Goal: Task Accomplishment & Management: Complete application form

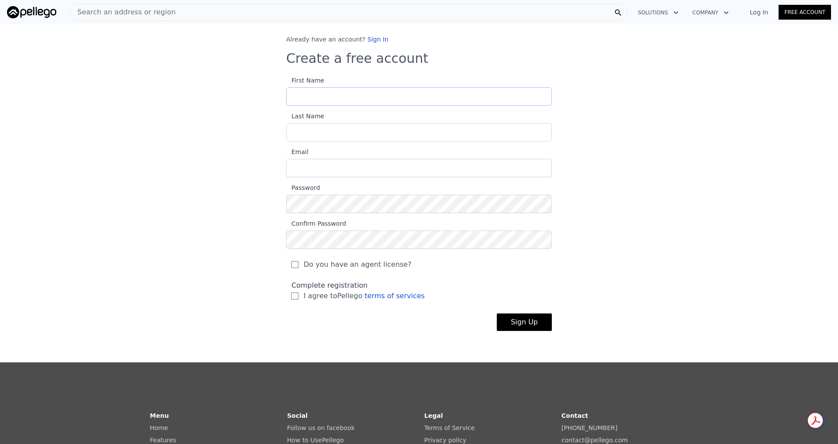
click at [330, 97] on input "First Name" at bounding box center [419, 96] width 266 height 18
type input "Andrew"
type input "Campbell"
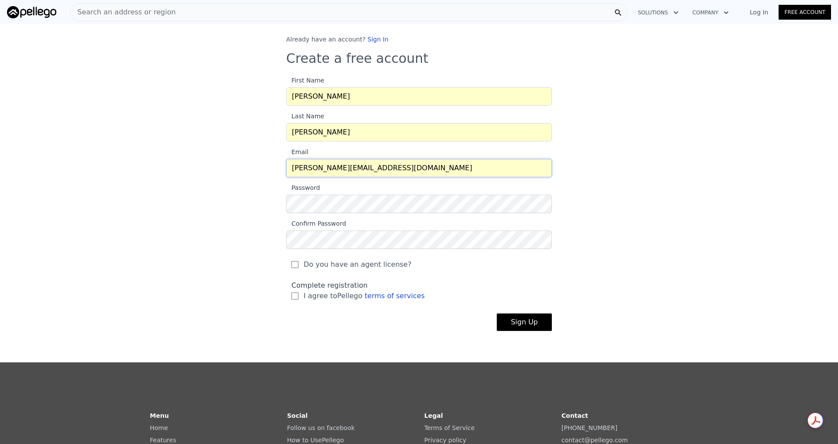
click at [291, 174] on input "andrew@godefroybeauty.com" at bounding box center [419, 168] width 266 height 18
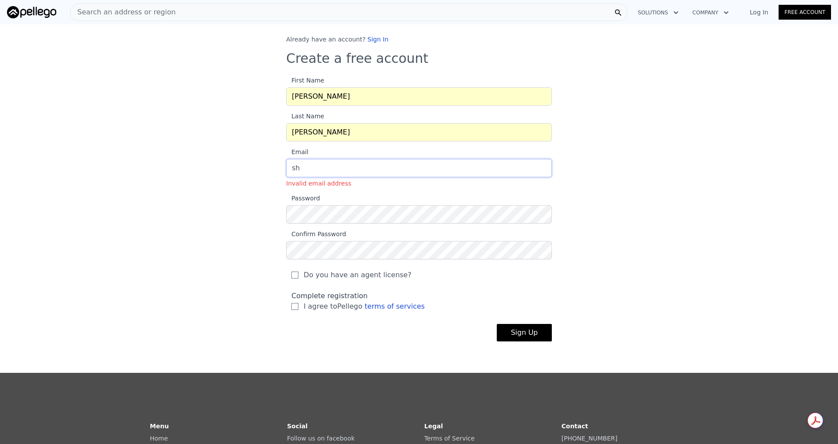
type input "s"
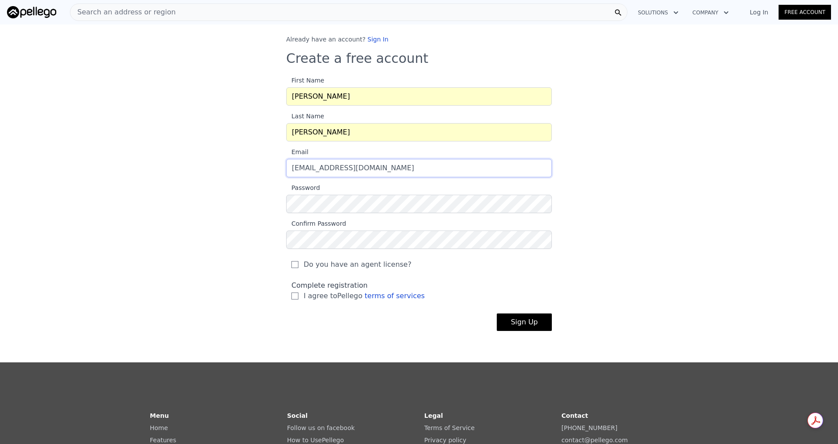
type input "hutyputy6@gmail.com"
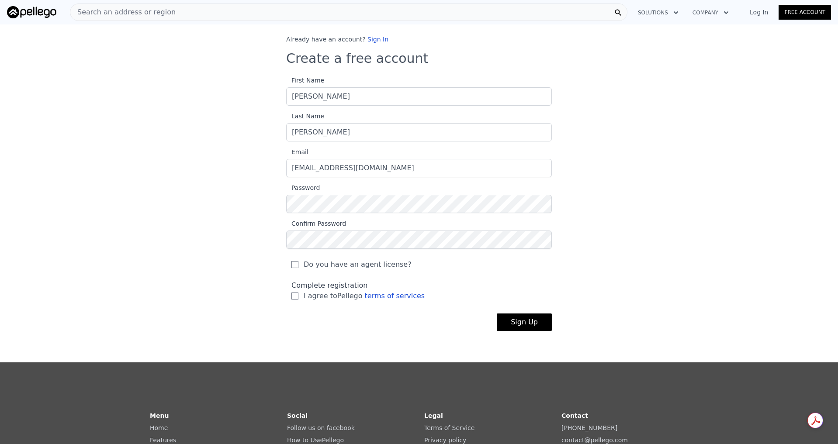
click at [526, 326] on button "Sign Up" at bounding box center [524, 322] width 55 height 17
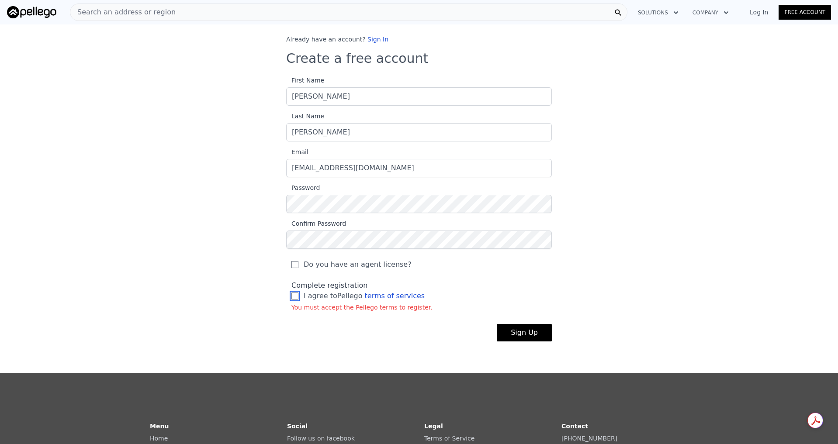
drag, startPoint x: 289, startPoint y: 295, endPoint x: 286, endPoint y: 267, distance: 29.0
click at [291, 295] on input "I agree to Pellego terms of services" at bounding box center [294, 296] width 7 height 7
checkbox input "true"
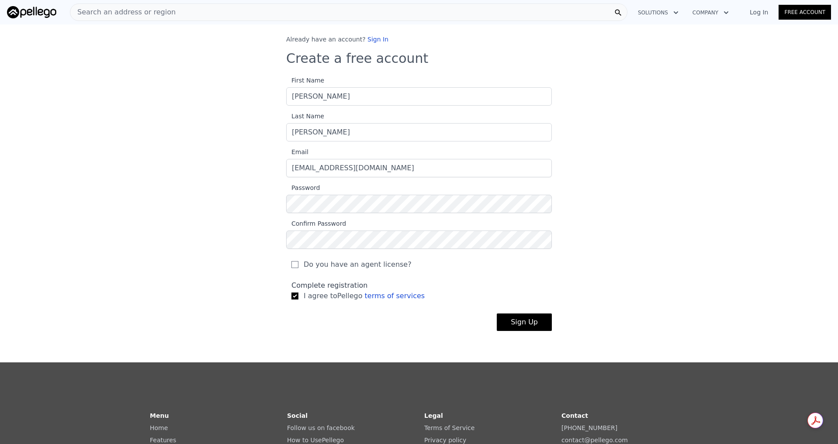
click at [286, 265] on div "Do you have an agent license?" at bounding box center [419, 262] width 266 height 26
click at [297, 265] on label "Do you have an agent license?" at bounding box center [418, 265] width 255 height 10
click at [297, 265] on input "Do you have an agent license?" at bounding box center [294, 264] width 7 height 7
checkbox input "true"
click at [525, 327] on button "Sign Up" at bounding box center [524, 322] width 55 height 17
